Goal: Task Accomplishment & Management: Manage account settings

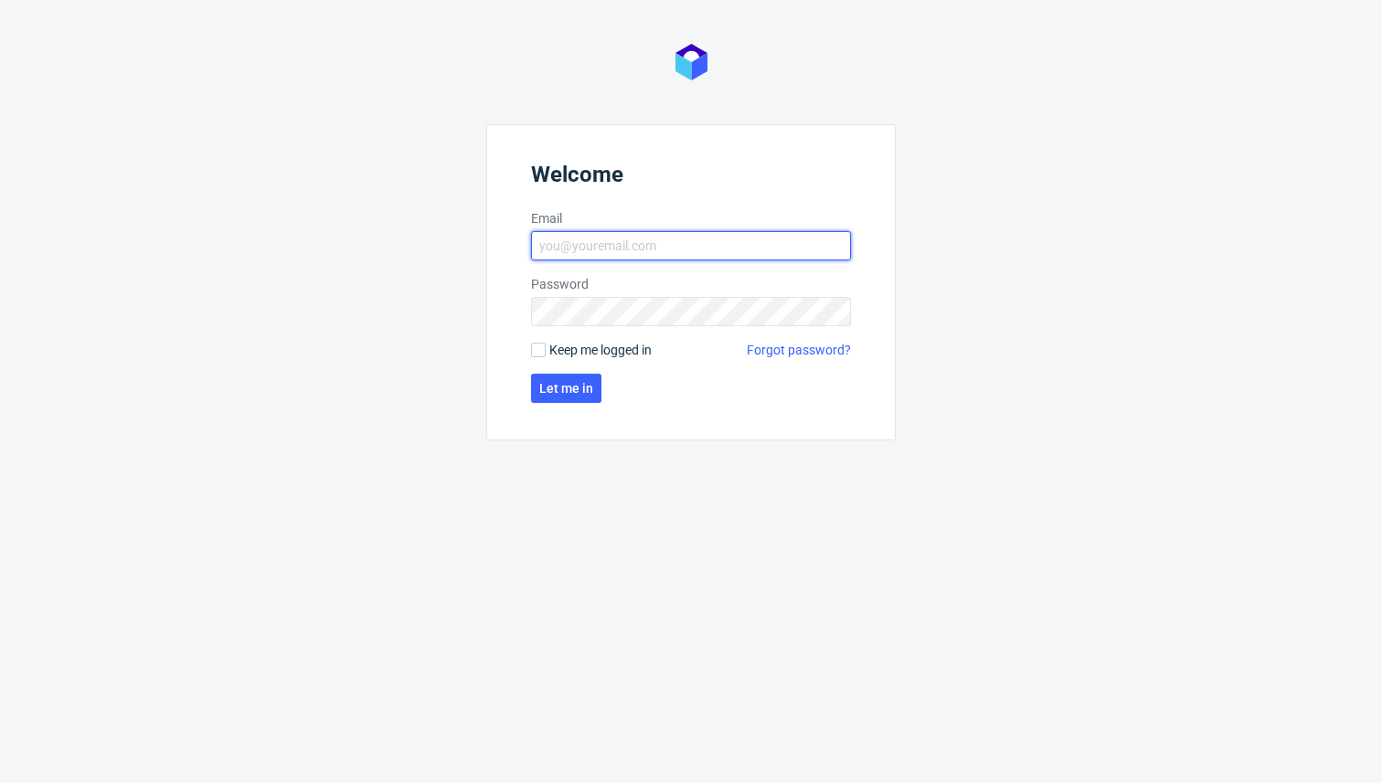
click at [593, 243] on input "Email" at bounding box center [691, 245] width 320 height 29
click at [0, 782] on nordpass-autofill-portal at bounding box center [0, 783] width 0 height 0
type input "[PERSON_NAME][EMAIL_ADDRESS][DOMAIN_NAME]"
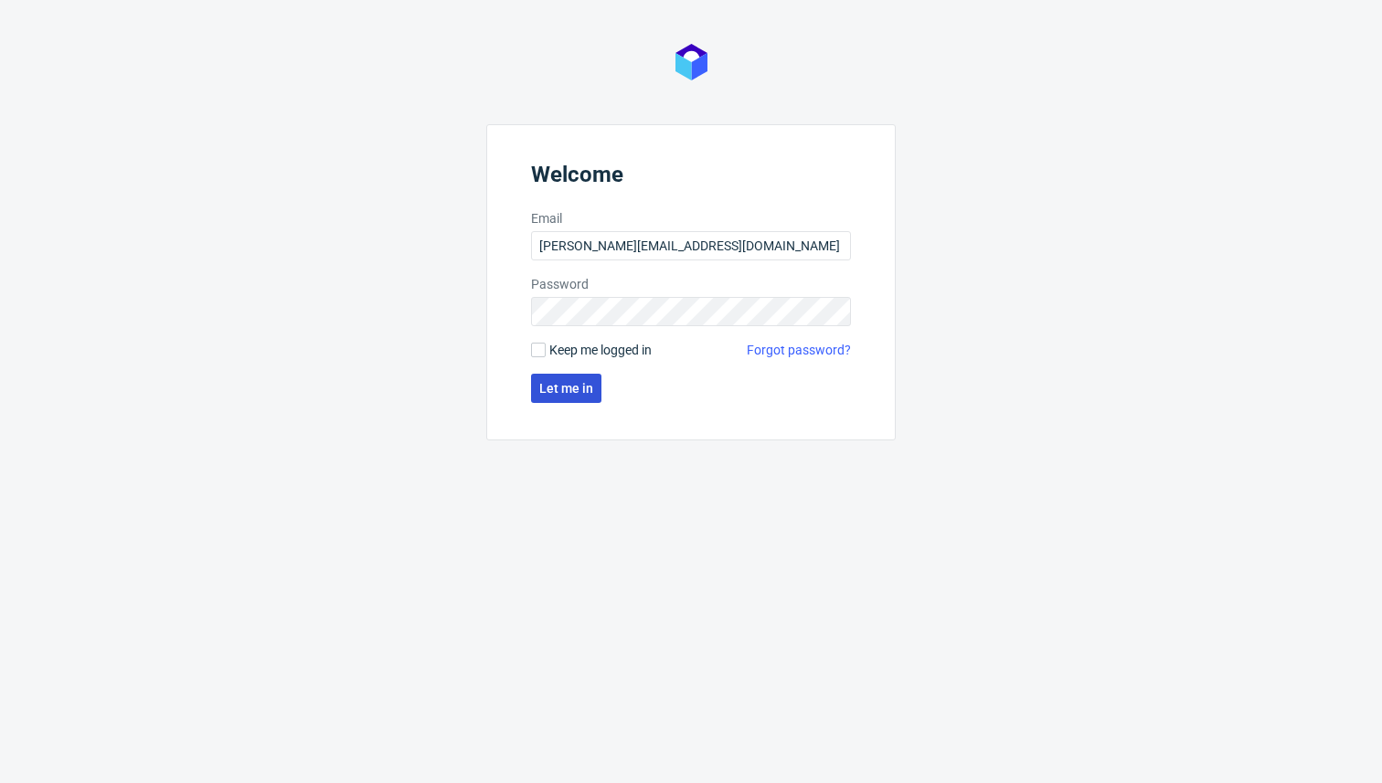
click at [592, 387] on button "Let me in" at bounding box center [566, 388] width 70 height 29
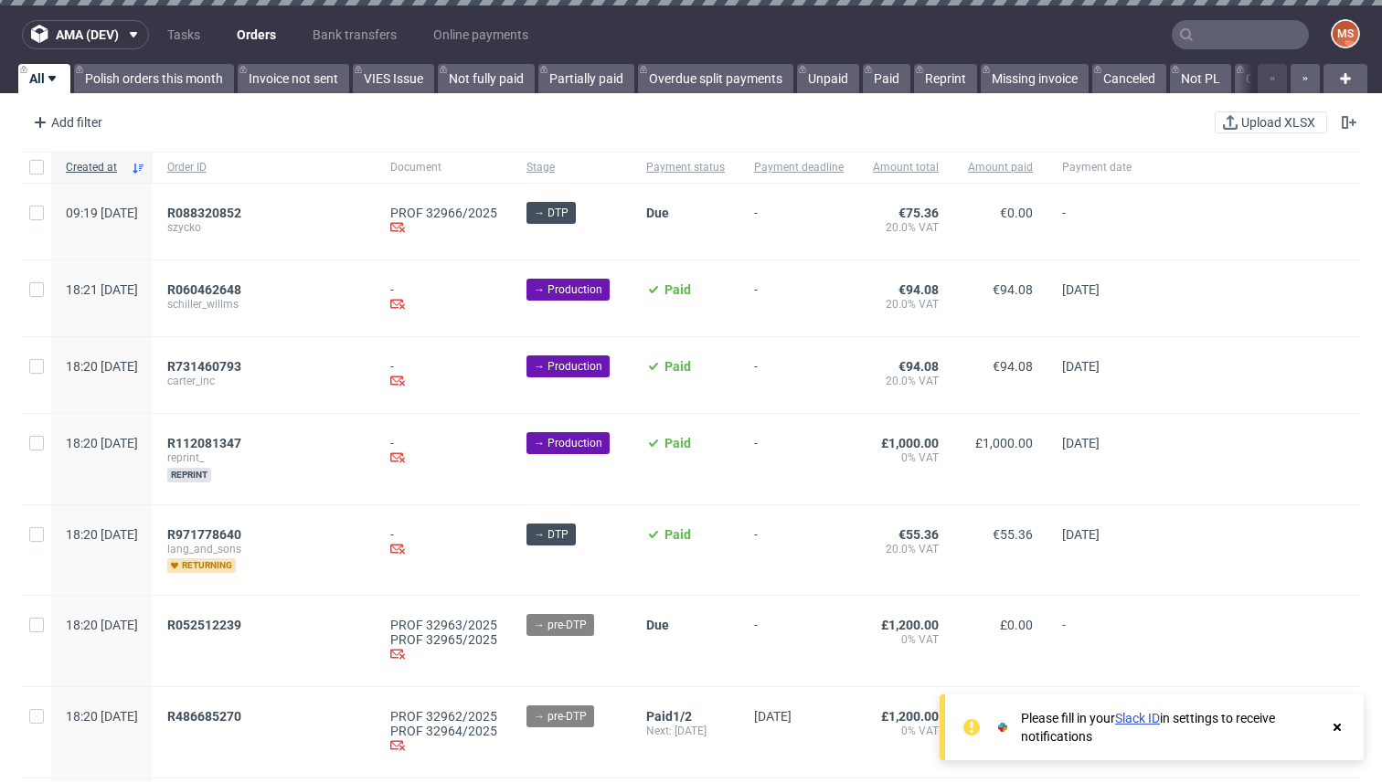
click at [1338, 729] on use at bounding box center [1336, 727] width 7 height 7
click at [241, 212] on span "R088320852" at bounding box center [204, 213] width 74 height 15
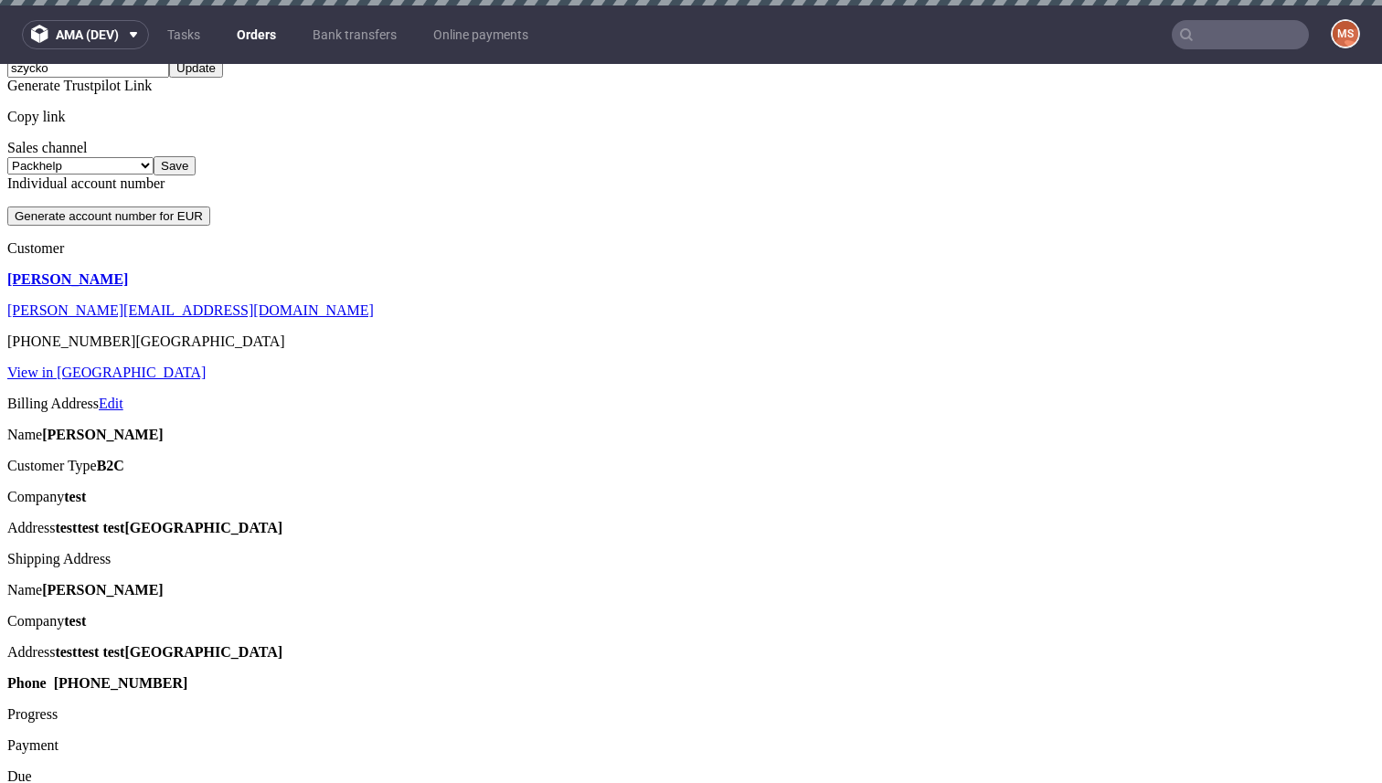
scroll to position [690, 0]
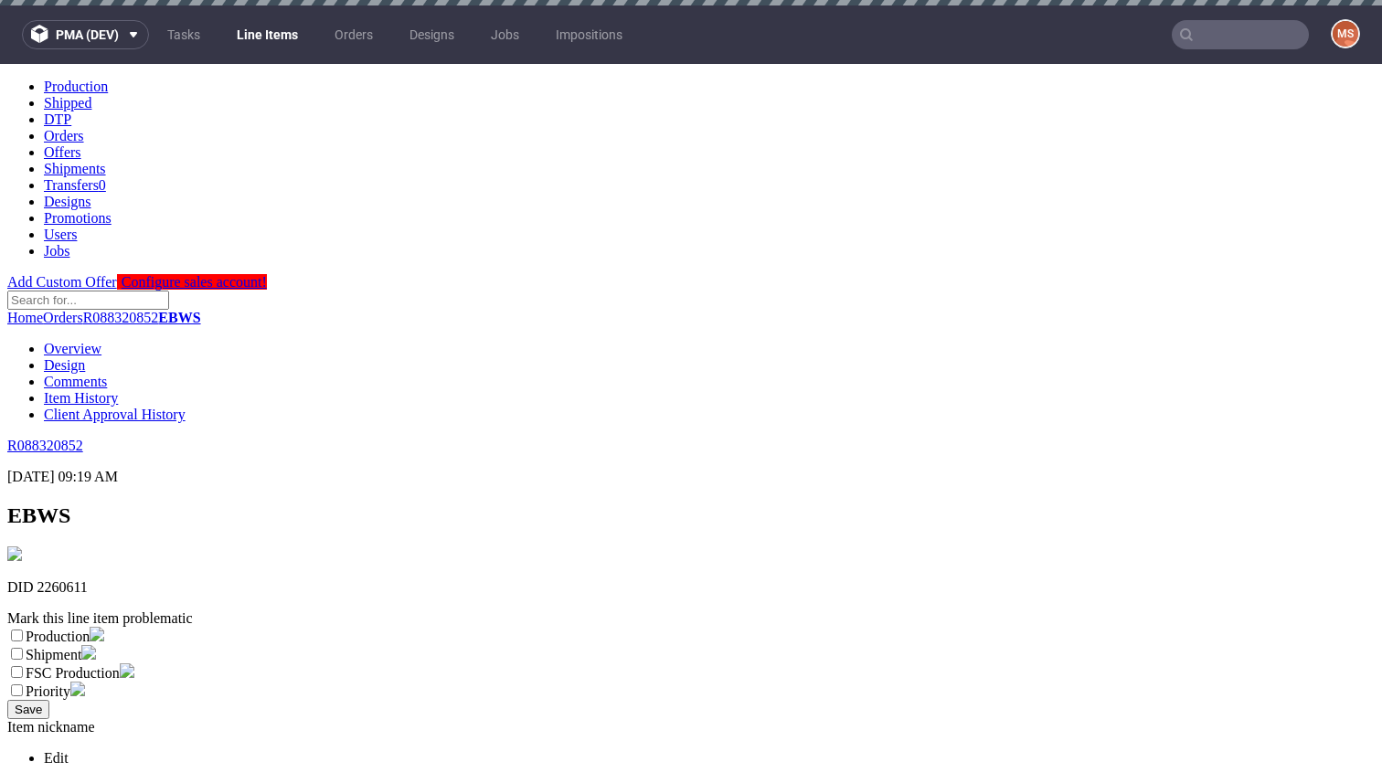
click at [22, 546] on img at bounding box center [14, 553] width 15 height 15
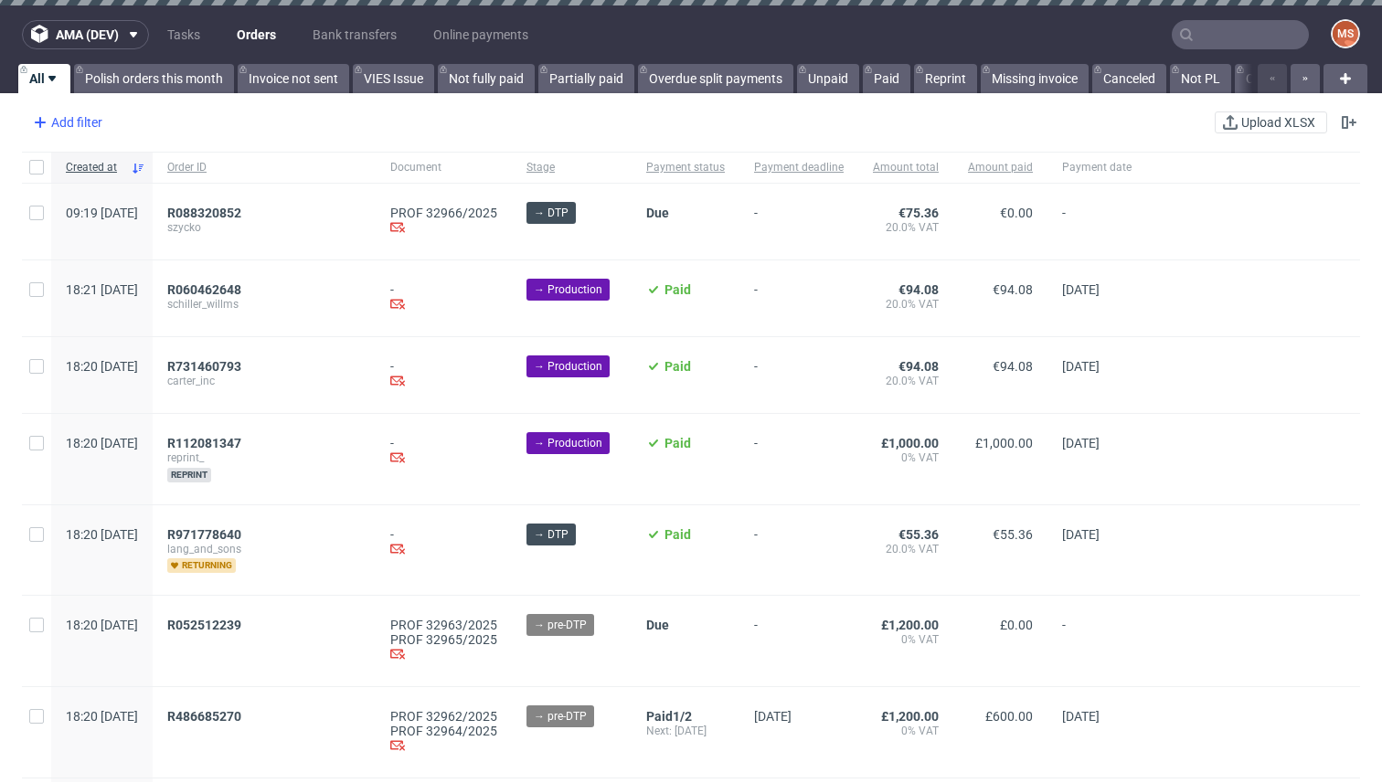
click at [90, 111] on div "Add filter" at bounding box center [66, 122] width 80 height 29
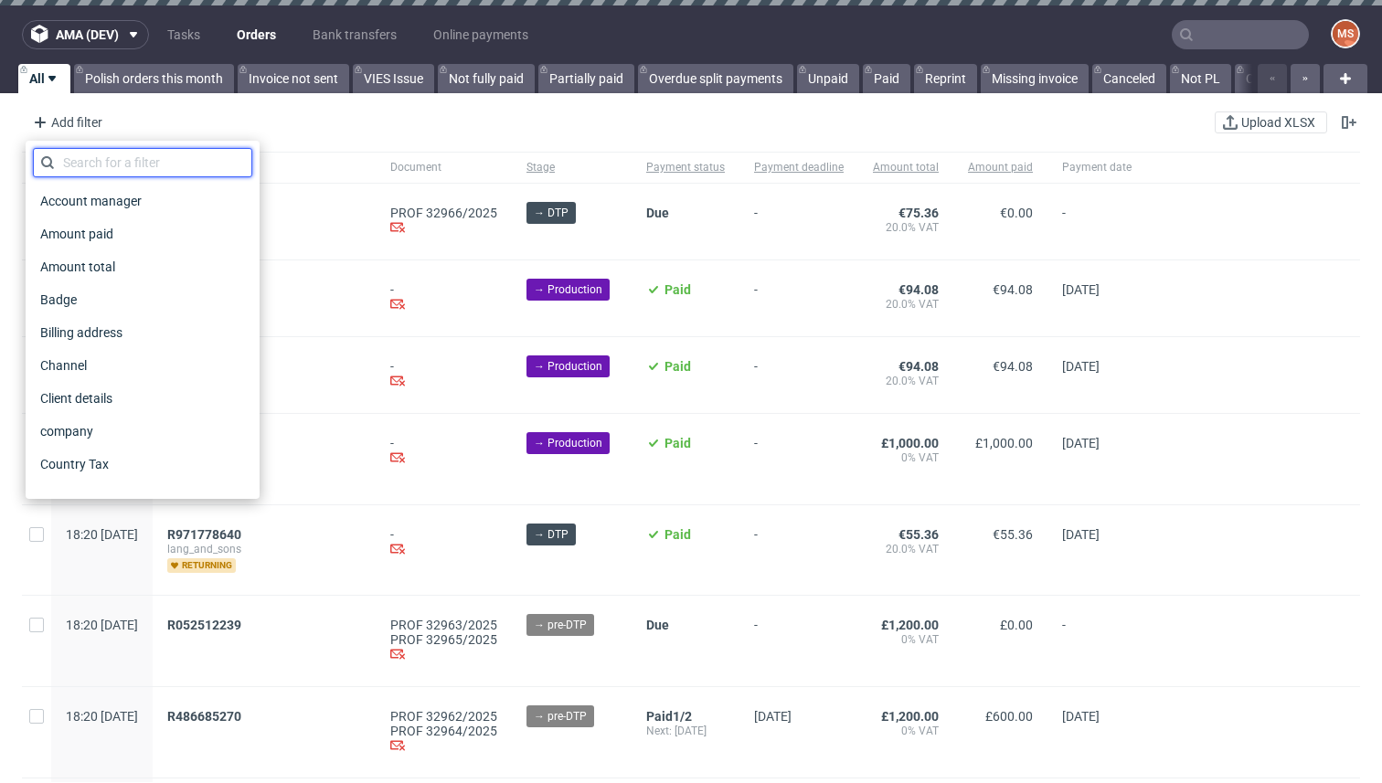
click at [105, 168] on input "text" at bounding box center [142, 162] width 219 height 29
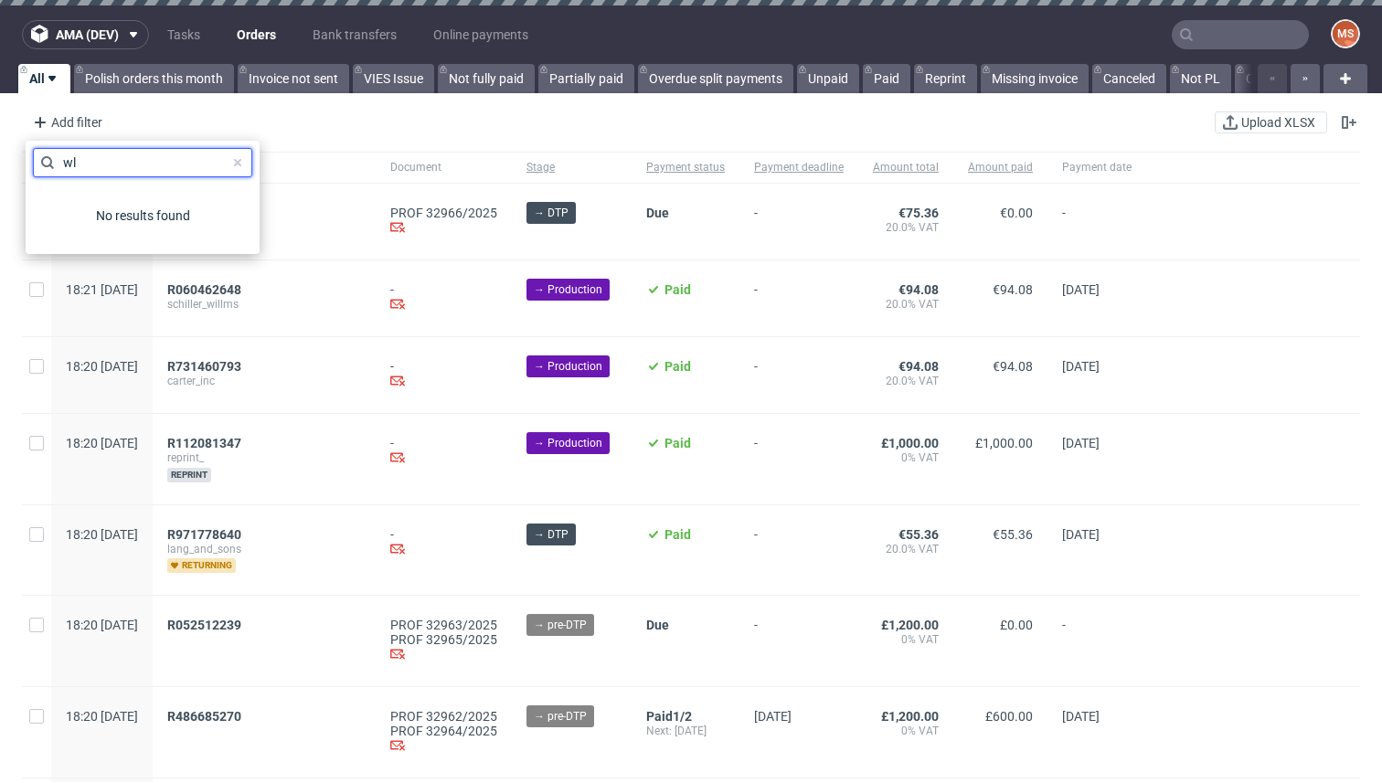
type input "w"
type input "sales"
click at [106, 209] on span "Sales Channel" at bounding box center [82, 201] width 98 height 26
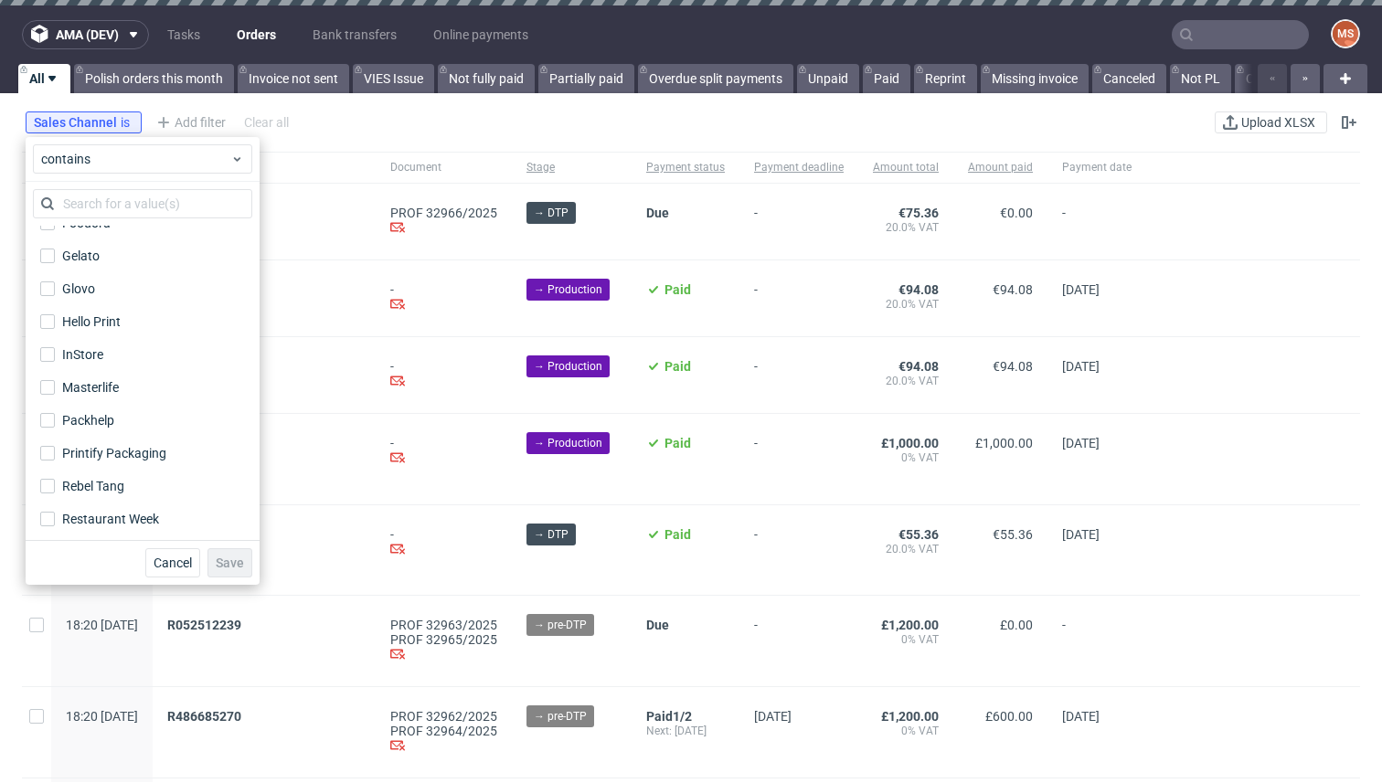
scroll to position [193, 0]
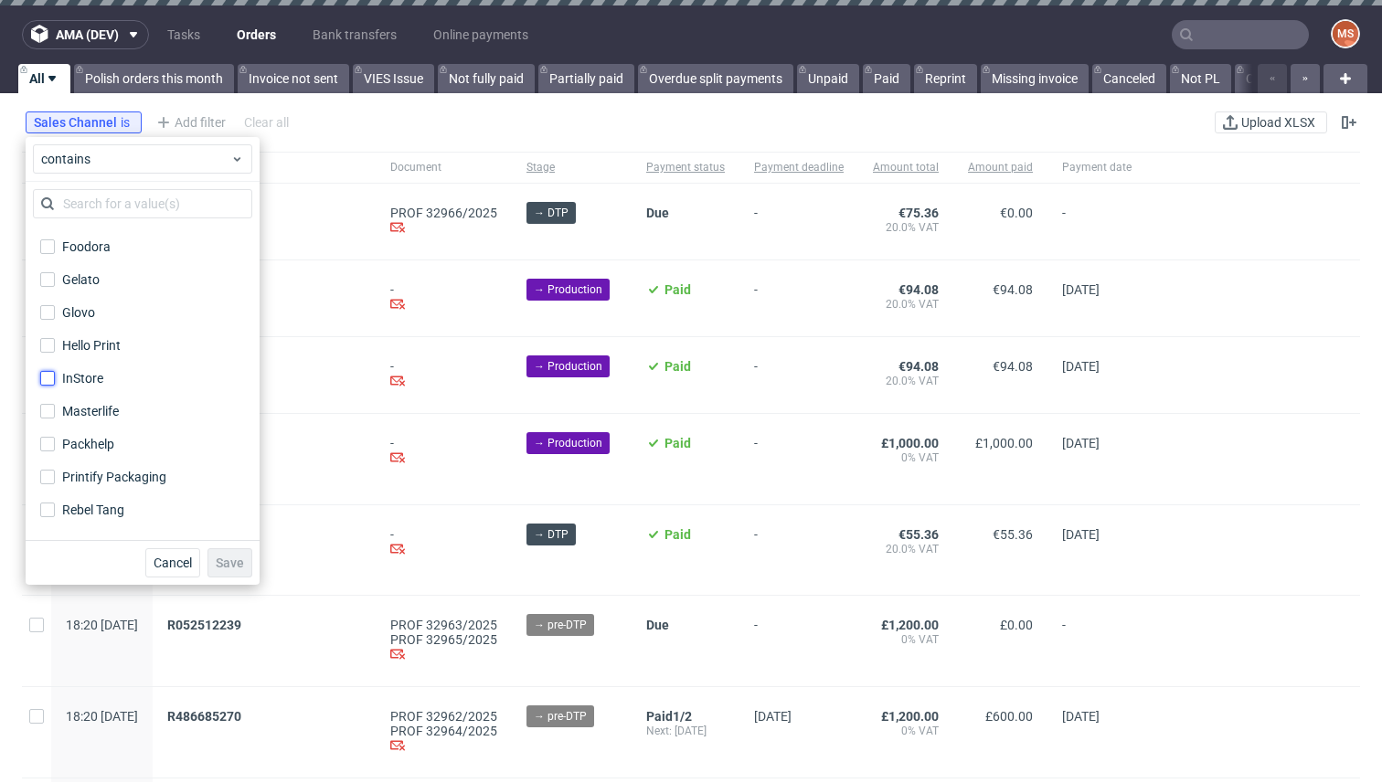
click at [48, 377] on input "InStore" at bounding box center [47, 378] width 15 height 15
checkbox input "true"
click at [221, 559] on span "Save" at bounding box center [230, 562] width 28 height 13
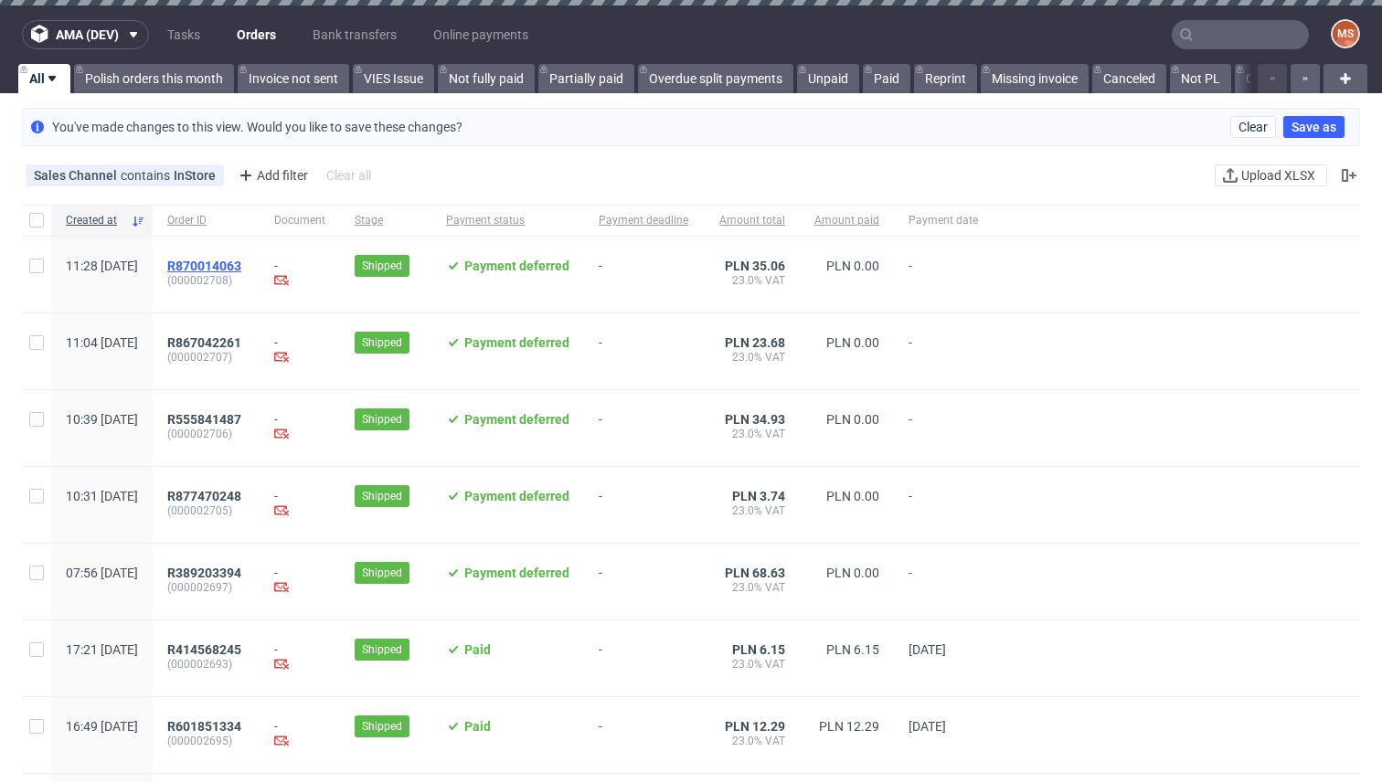
click at [241, 263] on span "R870014063" at bounding box center [204, 266] width 74 height 15
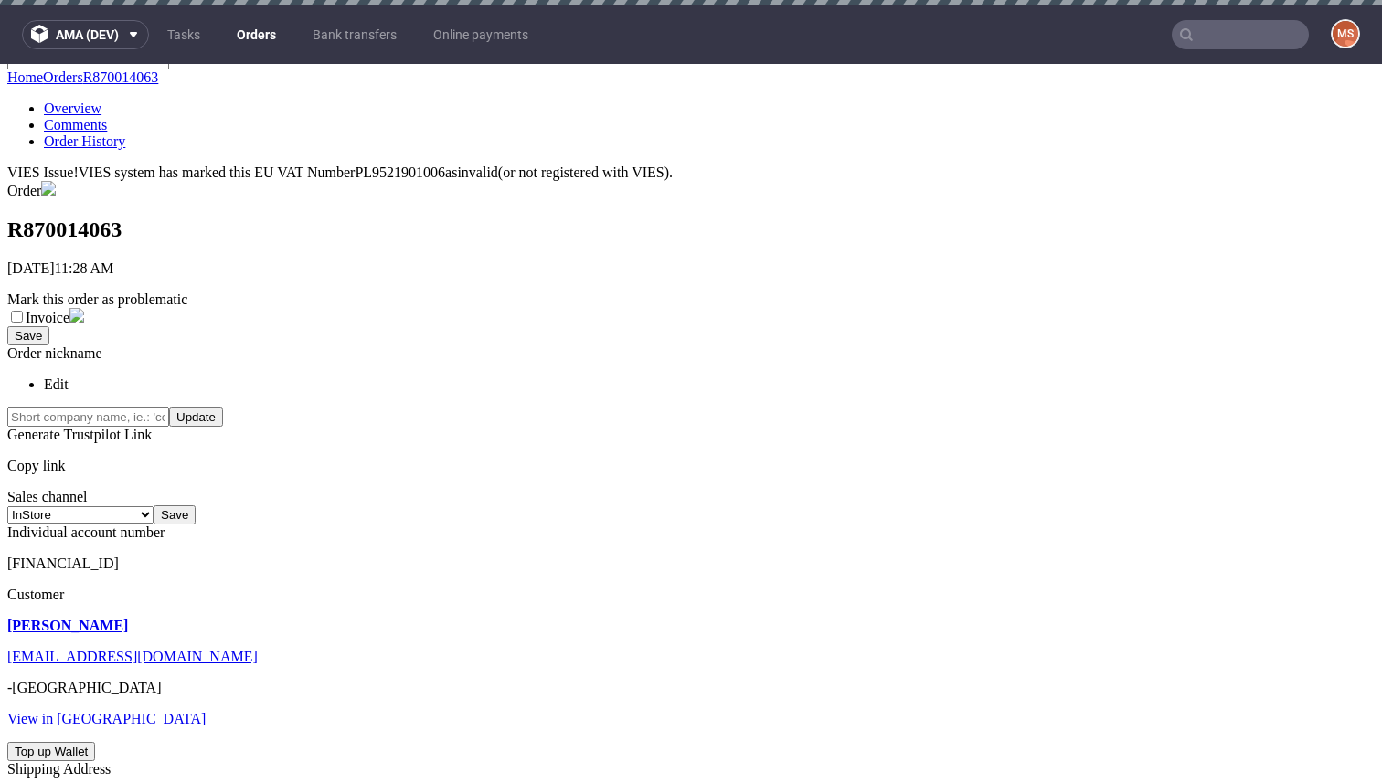
scroll to position [408, 0]
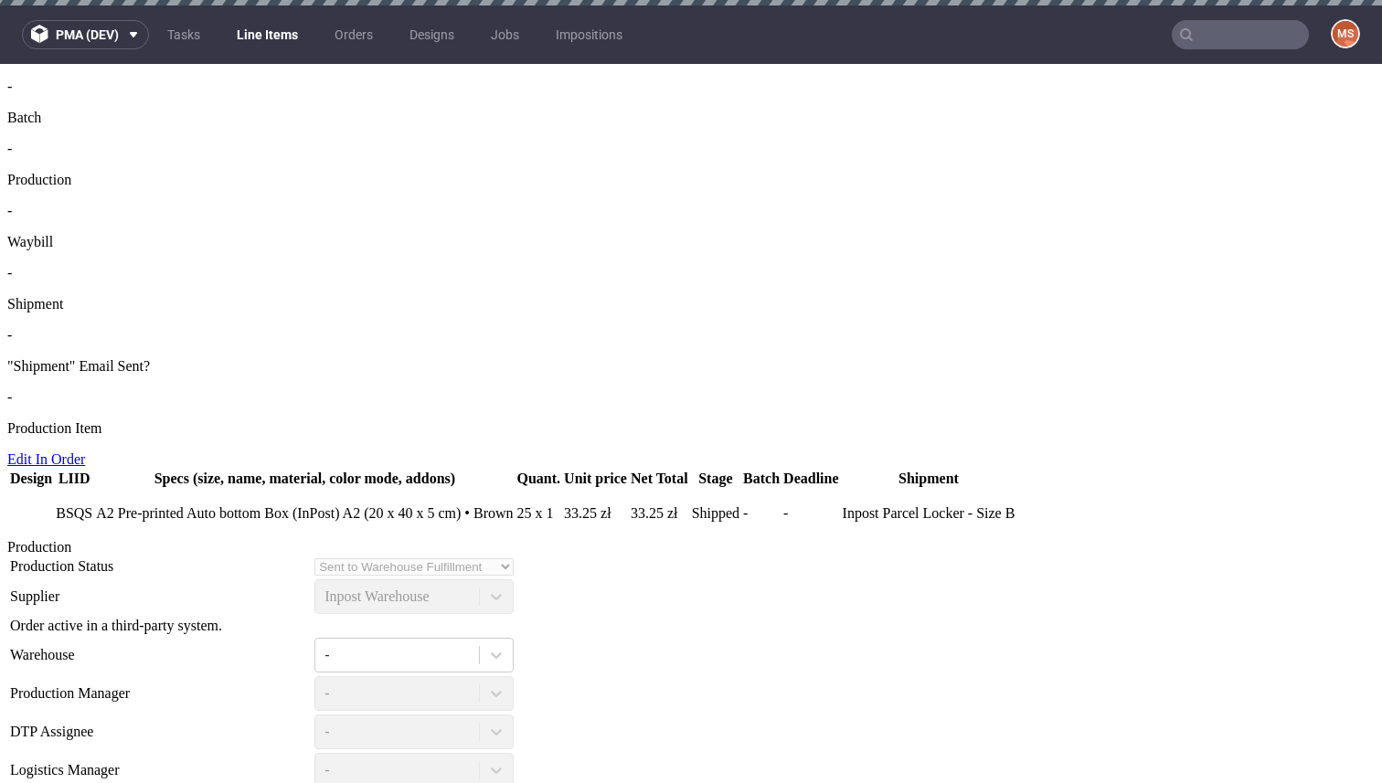
scroll to position [1321, 0]
